Goal: Information Seeking & Learning: Learn about a topic

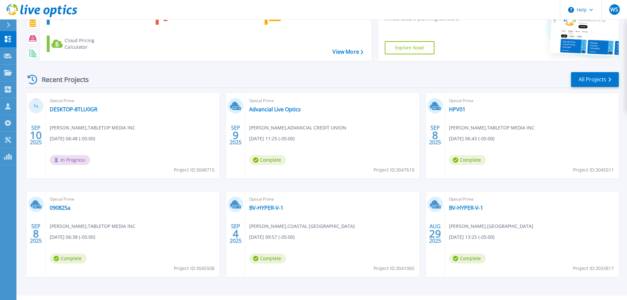
scroll to position [65, 0]
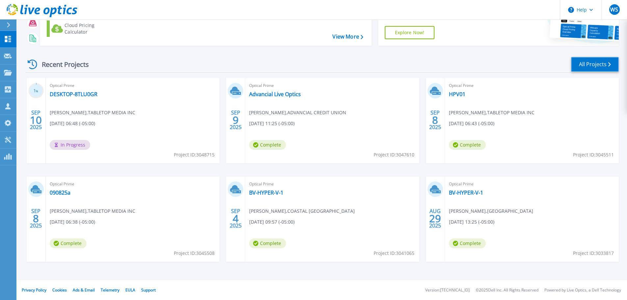
click at [596, 68] on link "All Projects" at bounding box center [595, 64] width 48 height 15
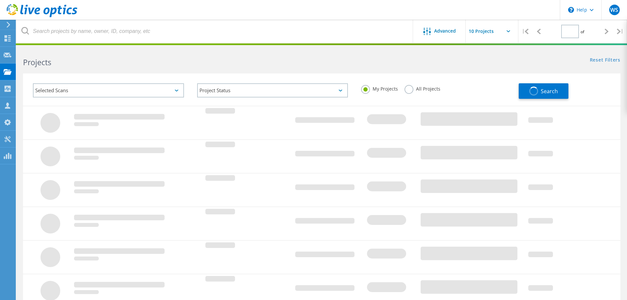
type input "1"
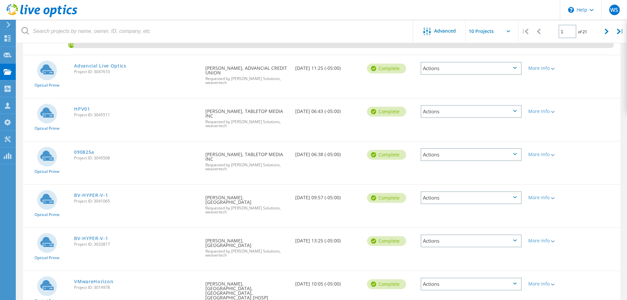
scroll to position [132, 0]
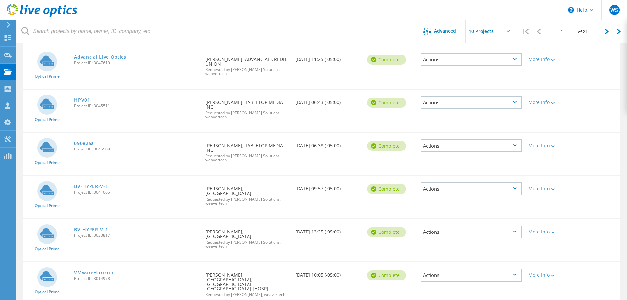
click at [103, 270] on link "VMwareHorizon" at bounding box center [93, 272] width 39 height 5
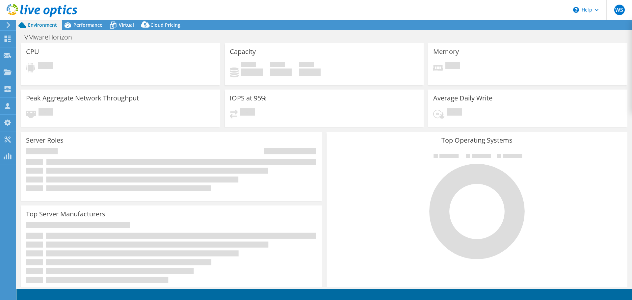
select select "USD"
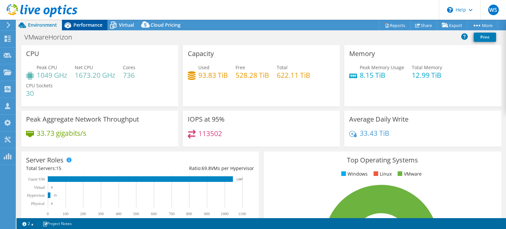
click at [83, 26] on span "Performance" at bounding box center [87, 25] width 29 height 6
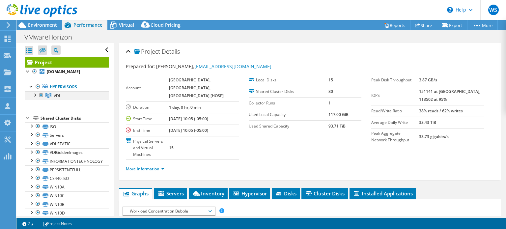
click at [36, 95] on div at bounding box center [34, 94] width 7 height 7
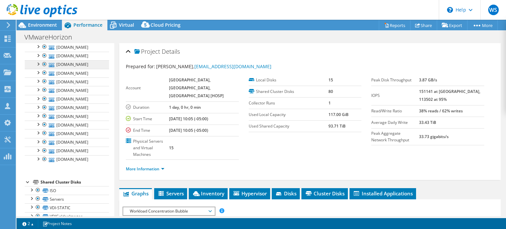
scroll to position [66, 0]
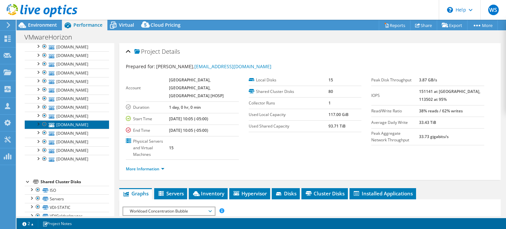
click at [66, 129] on link "tc-esx11.cmcvtx.org" at bounding box center [67, 124] width 84 height 9
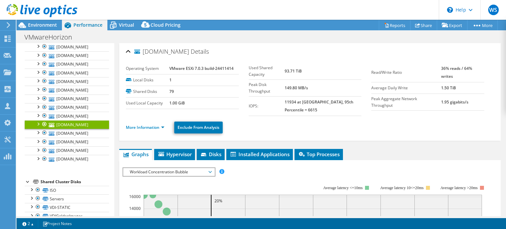
click at [147, 122] on ul "More Information Exclude From Analysis" at bounding box center [310, 126] width 368 height 13
click at [145, 125] on link "More Information" at bounding box center [145, 127] width 39 height 6
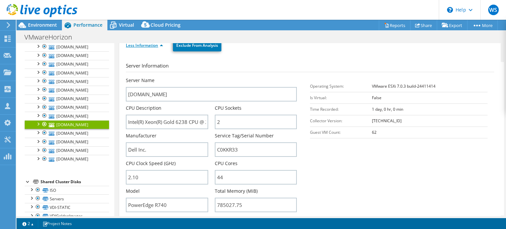
scroll to position [99, 0]
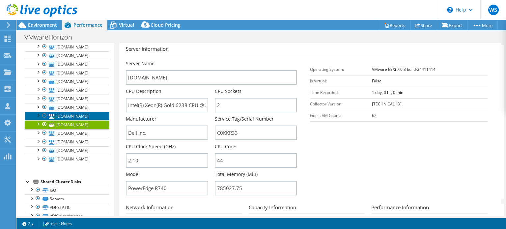
click at [61, 120] on link "cmc-esx20.cmcvtx.org" at bounding box center [67, 116] width 84 height 9
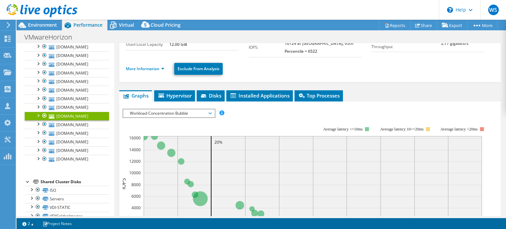
scroll to position [33, 0]
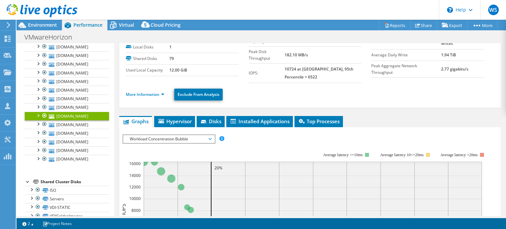
click at [139, 97] on li "More Information" at bounding box center [147, 94] width 42 height 7
click at [141, 94] on link "More Information" at bounding box center [145, 95] width 39 height 6
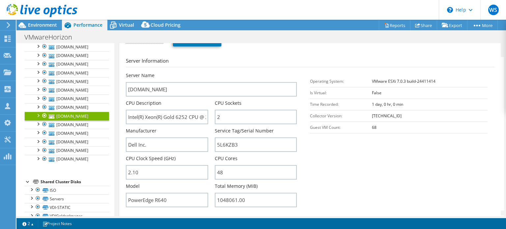
scroll to position [99, 0]
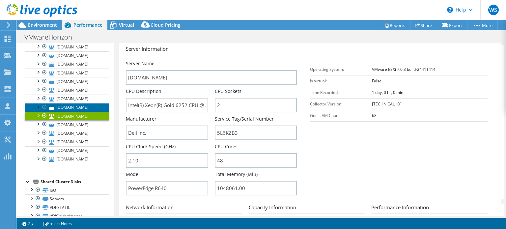
click at [75, 112] on link "tc-esx1.cmcvtx.org" at bounding box center [67, 107] width 84 height 9
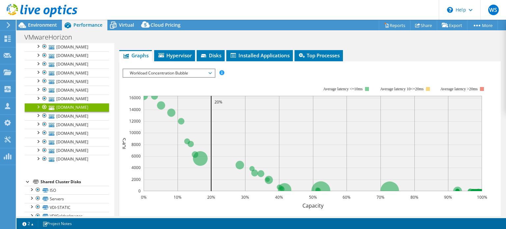
scroll to position [0, 0]
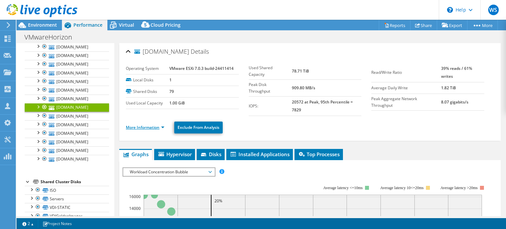
click at [138, 126] on link "More Information" at bounding box center [145, 127] width 39 height 6
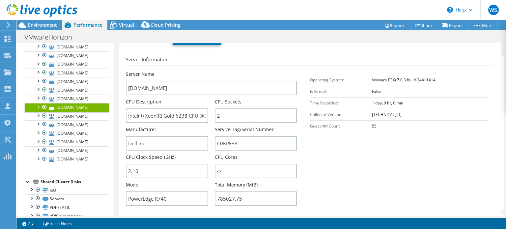
scroll to position [99, 0]
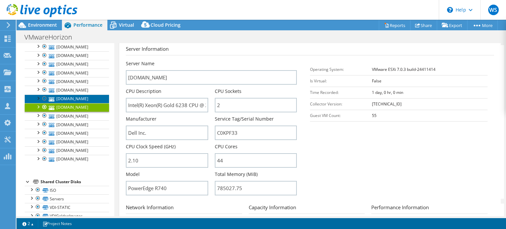
click at [63, 103] on link "cmc-esx21.cmcvtx.org" at bounding box center [67, 98] width 84 height 9
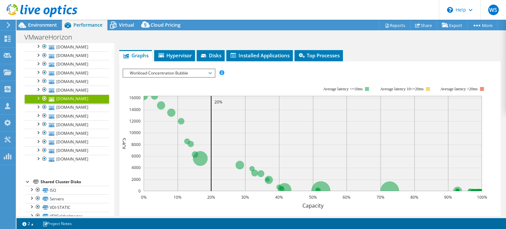
scroll to position [33, 0]
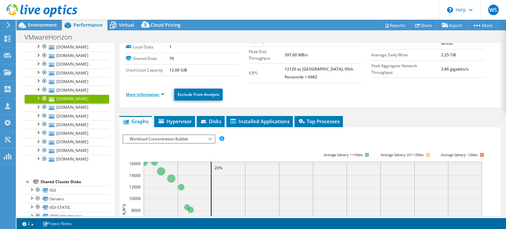
click at [143, 93] on link "More Information" at bounding box center [145, 95] width 39 height 6
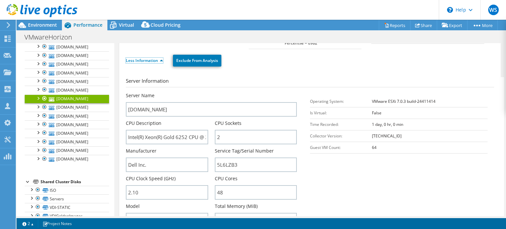
scroll to position [99, 0]
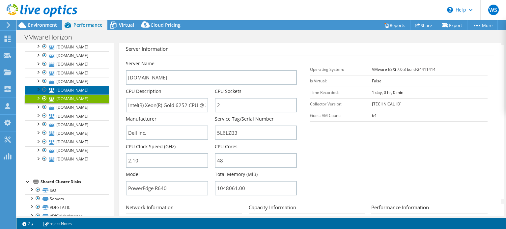
click at [59, 94] on link "tc-esx6.cmcvtx.org" at bounding box center [67, 90] width 84 height 9
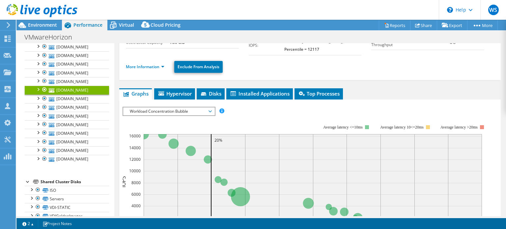
scroll to position [33, 0]
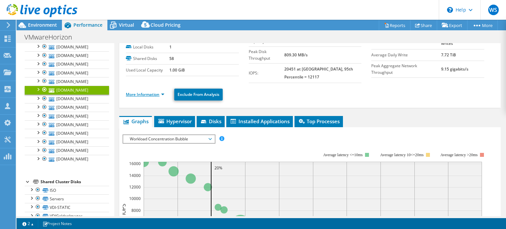
click at [140, 94] on link "More Information" at bounding box center [145, 95] width 39 height 6
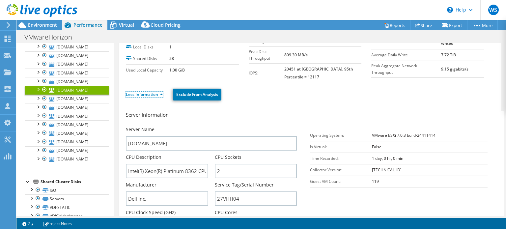
scroll to position [99, 0]
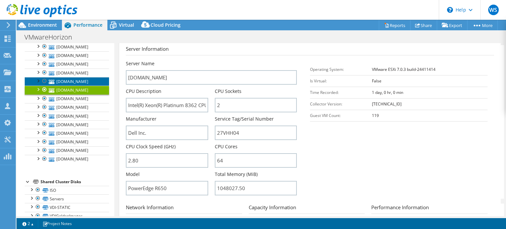
click at [68, 86] on link "cmc-esx19.cmcvtx.org" at bounding box center [67, 81] width 84 height 9
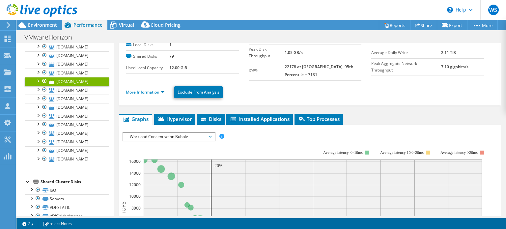
scroll to position [33, 0]
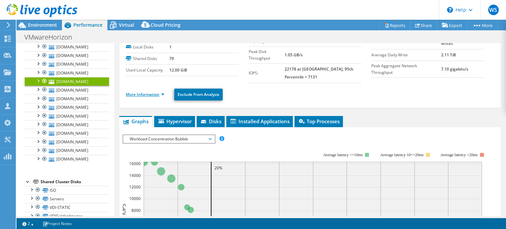
click at [143, 94] on link "More Information" at bounding box center [145, 95] width 39 height 6
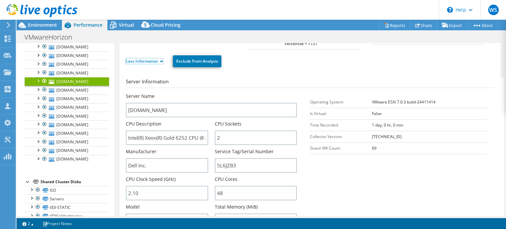
scroll to position [99, 0]
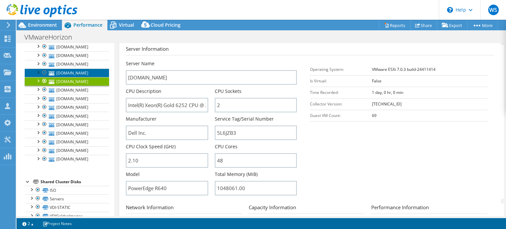
click at [75, 77] on link "cmc-esx18.cmcvtx.org" at bounding box center [67, 72] width 84 height 9
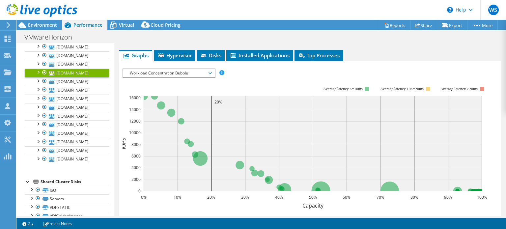
scroll to position [66, 0]
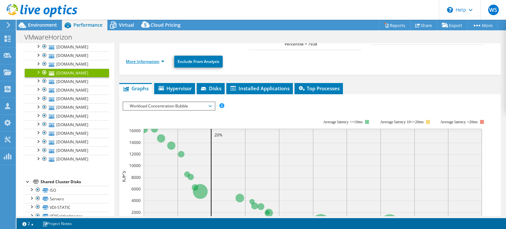
click at [145, 62] on link "More Information" at bounding box center [145, 62] width 39 height 6
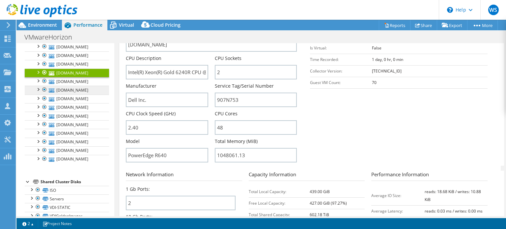
scroll to position [33, 0]
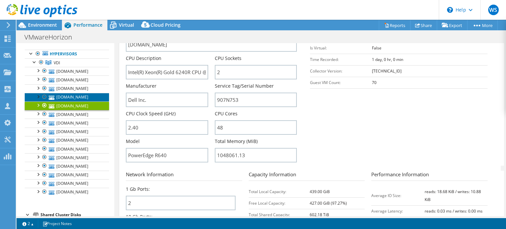
click at [68, 98] on link "tc-esx3.cmcvtx.org" at bounding box center [67, 97] width 84 height 9
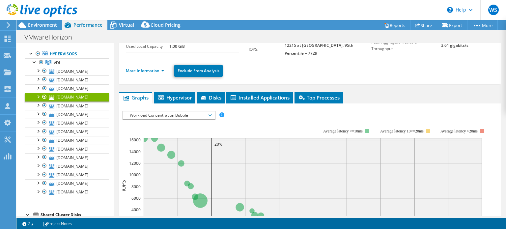
scroll to position [56, 0]
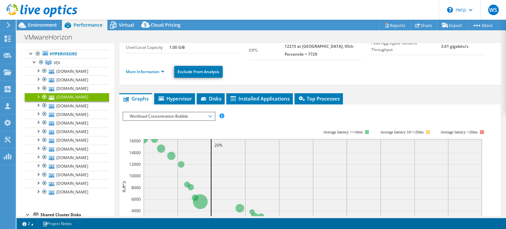
click at [140, 73] on li "More Information" at bounding box center [147, 71] width 42 height 7
click at [141, 72] on link "More Information" at bounding box center [145, 72] width 39 height 6
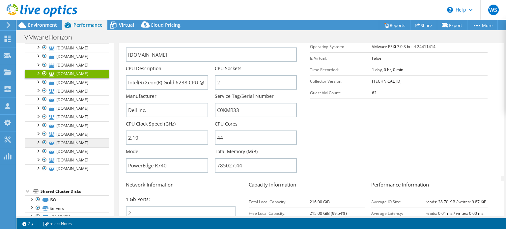
scroll to position [66, 0]
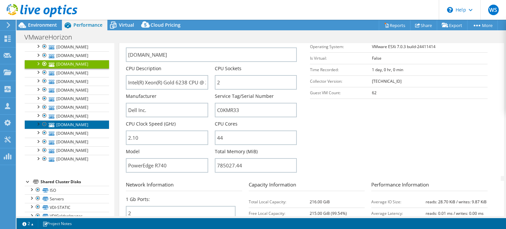
click at [67, 129] on link "tc-esx11.cmcvtx.org" at bounding box center [67, 124] width 84 height 9
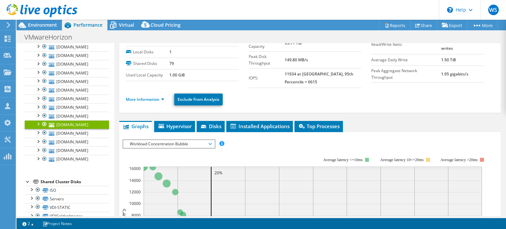
scroll to position [17, 0]
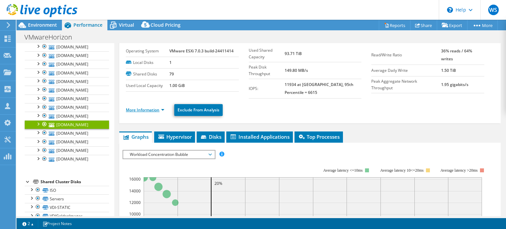
click at [142, 108] on link "More Information" at bounding box center [145, 110] width 39 height 6
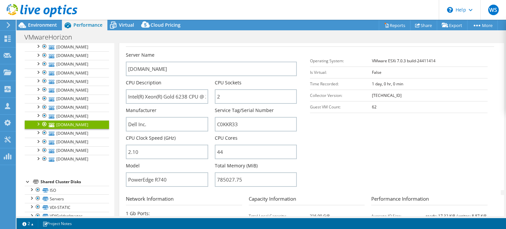
scroll to position [116, 0]
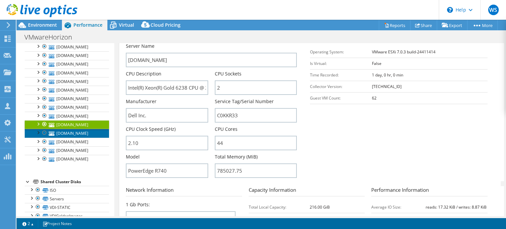
click at [74, 137] on link "tc-esx2.cmcvtx.org" at bounding box center [67, 133] width 84 height 9
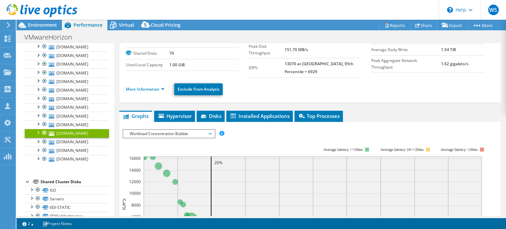
scroll to position [15, 0]
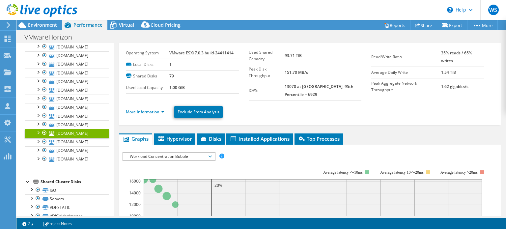
click at [147, 109] on link "More Information" at bounding box center [145, 112] width 39 height 6
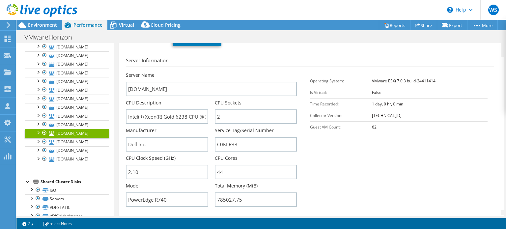
scroll to position [147, 0]
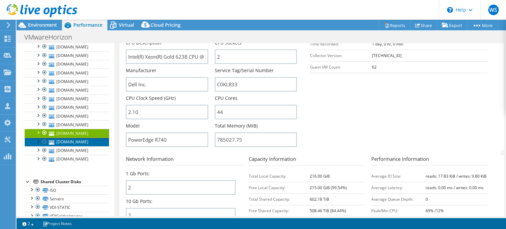
click at [75, 146] on link "tc-esx9.cmcvtx.org" at bounding box center [67, 142] width 84 height 9
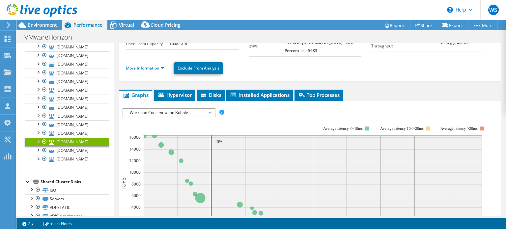
scroll to position [41, 0]
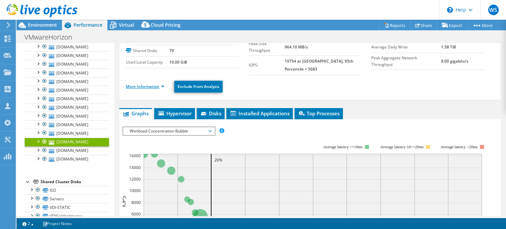
click at [144, 87] on link "More Information" at bounding box center [145, 87] width 39 height 6
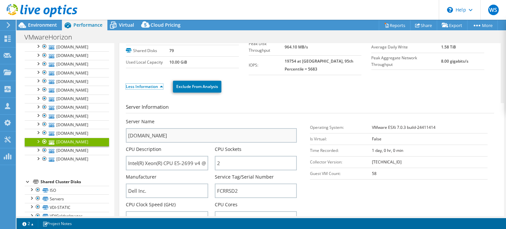
scroll to position [140, 0]
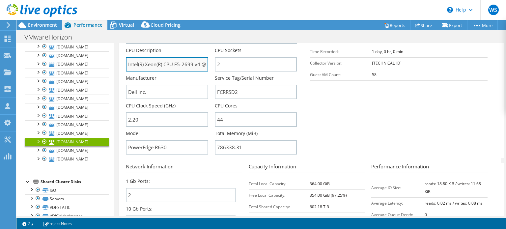
click at [185, 66] on input "Intel(R) Xeon(R) CPU E5-2699 v4 @ 2.20GHz 2.20 GHz" at bounding box center [167, 64] width 82 height 14
drag, startPoint x: 200, startPoint y: 63, endPoint x: 124, endPoint y: 64, distance: 75.7
click at [124, 64] on div "tc-esx9.cmcvtx.org Details Operating System VMware ESXi 7.0.3 build-24411414 Lo…" at bounding box center [309, 105] width 381 height 402
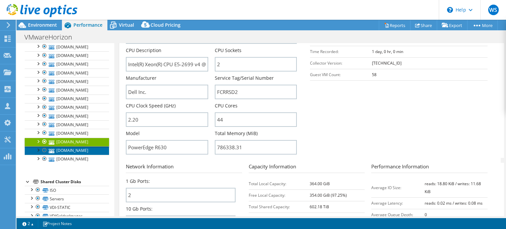
click at [71, 155] on link "tc-esx4.cmcvtx.org" at bounding box center [67, 150] width 84 height 9
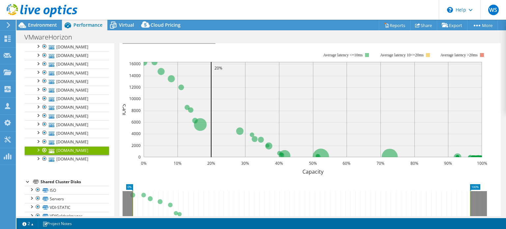
scroll to position [1, 0]
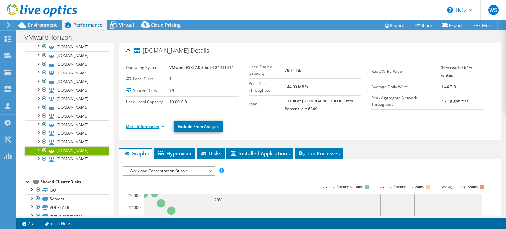
click at [146, 123] on link "More Information" at bounding box center [145, 126] width 39 height 6
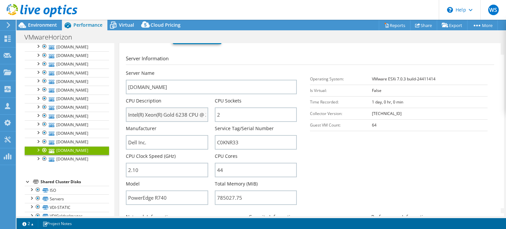
scroll to position [100, 0]
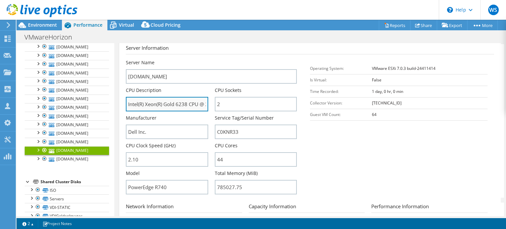
drag, startPoint x: 188, startPoint y: 104, endPoint x: 128, endPoint y: 103, distance: 60.3
click at [128, 103] on input "Intel(R) Xeon(R) Gold 6238 CPU @ 2.10GHz 2.10 GHz" at bounding box center [167, 104] width 82 height 14
